Goal: Task Accomplishment & Management: Use online tool/utility

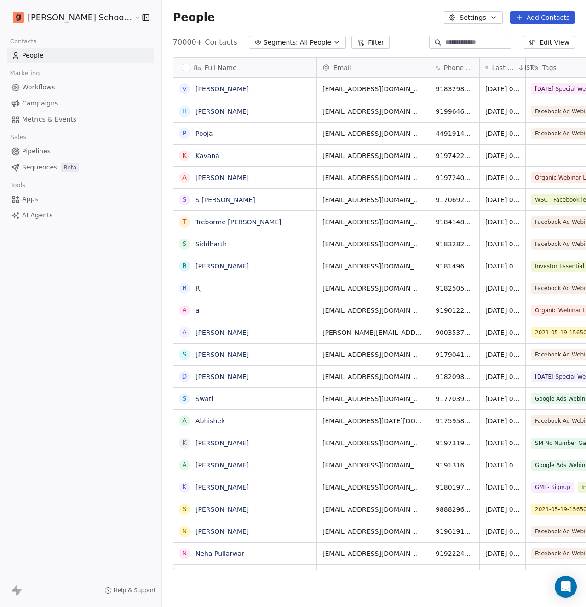
scroll to position [526, 447]
click at [333, 40] on icon "button" at bounding box center [336, 42] width 7 height 7
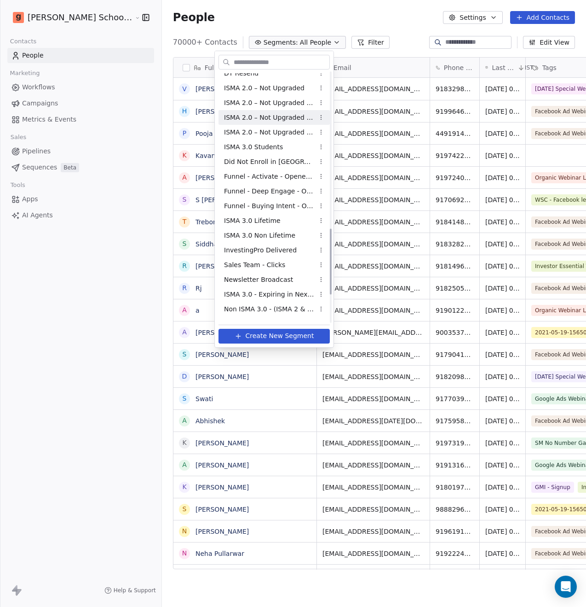
scroll to position [589, 0]
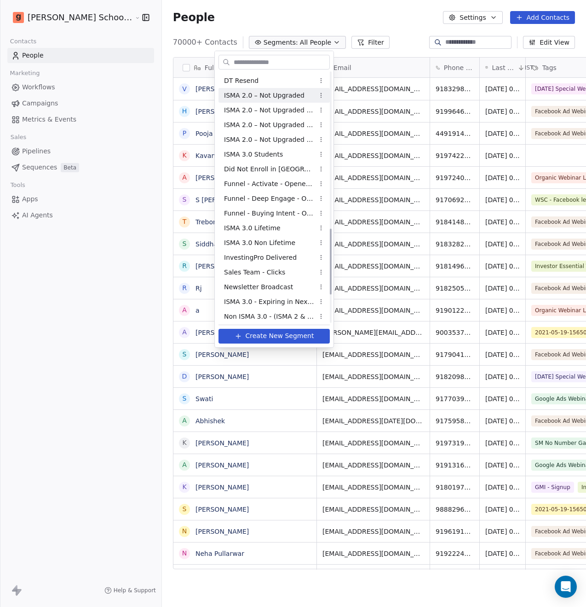
click at [286, 99] on span "ISMA 2.0 – Not Upgraded" at bounding box center [264, 96] width 81 height 10
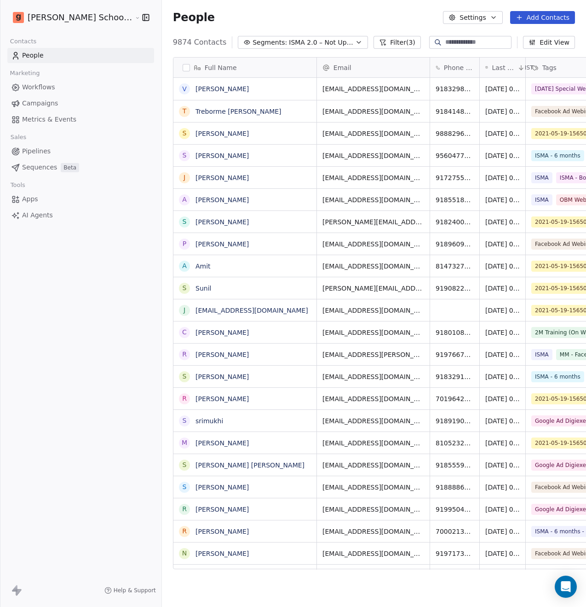
scroll to position [526, 447]
click at [320, 42] on button "Segments: ISMA 2.0 – Not Upgraded" at bounding box center [303, 42] width 130 height 13
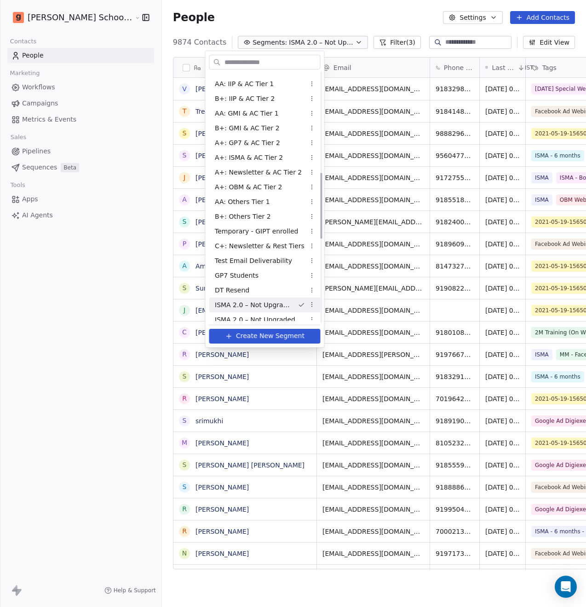
scroll to position [380, 0]
drag, startPoint x: 289, startPoint y: 20, endPoint x: 313, endPoint y: 32, distance: 27.4
click at [289, 20] on html "[PERSON_NAME] School of Finance LLP Contacts People Marketing Workflows Campaig…" at bounding box center [293, 303] width 586 height 607
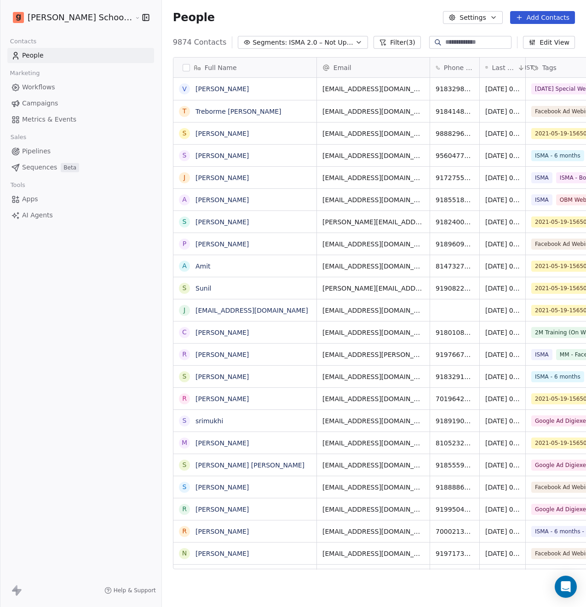
click at [374, 41] on button "Filter (3)" at bounding box center [397, 42] width 47 height 13
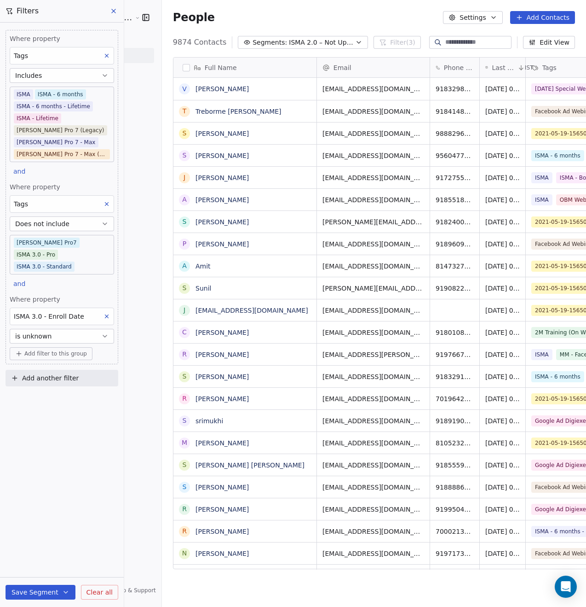
click at [112, 12] on icon at bounding box center [114, 11] width 4 height 4
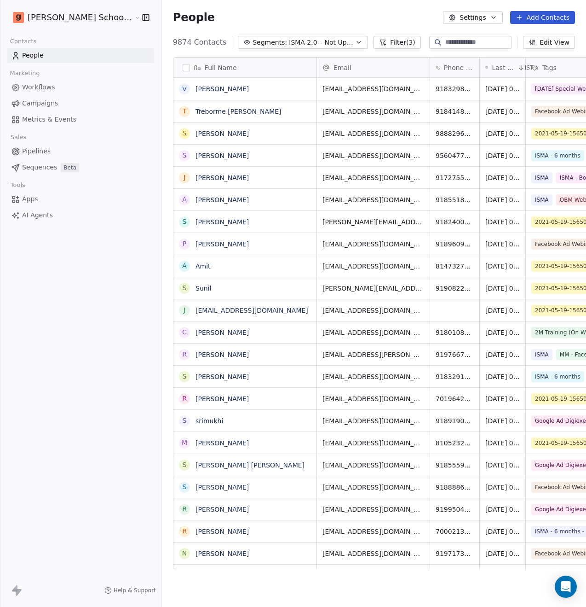
click at [318, 13] on div "People Settings Add Contacts" at bounding box center [374, 17] width 402 height 13
click at [420, 29] on div "People Settings Add Contacts" at bounding box center [374, 17] width 424 height 35
click at [183, 66] on button "button" at bounding box center [186, 67] width 7 height 7
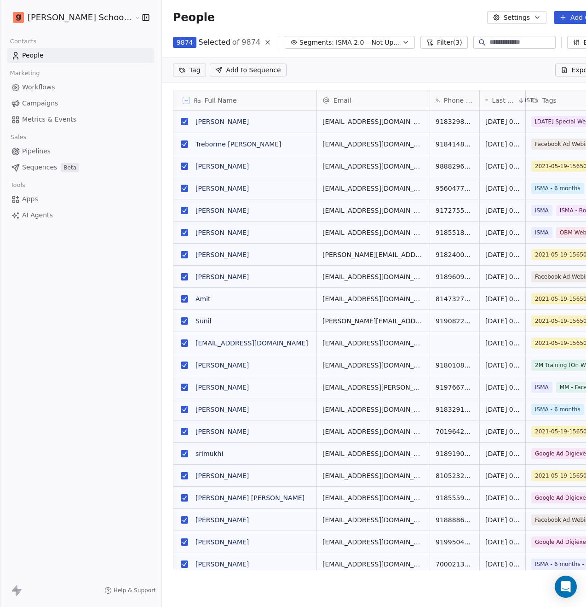
scroll to position [494, 462]
click at [572, 71] on span "Export" at bounding box center [582, 69] width 21 height 9
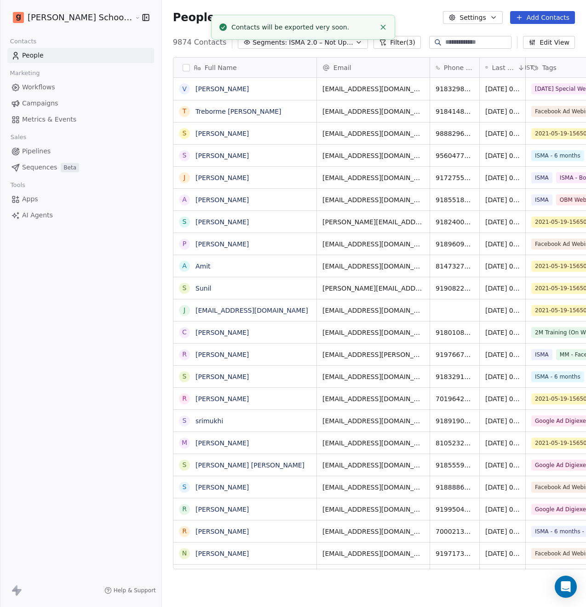
scroll to position [526, 447]
